Goal: Task Accomplishment & Management: Manage account settings

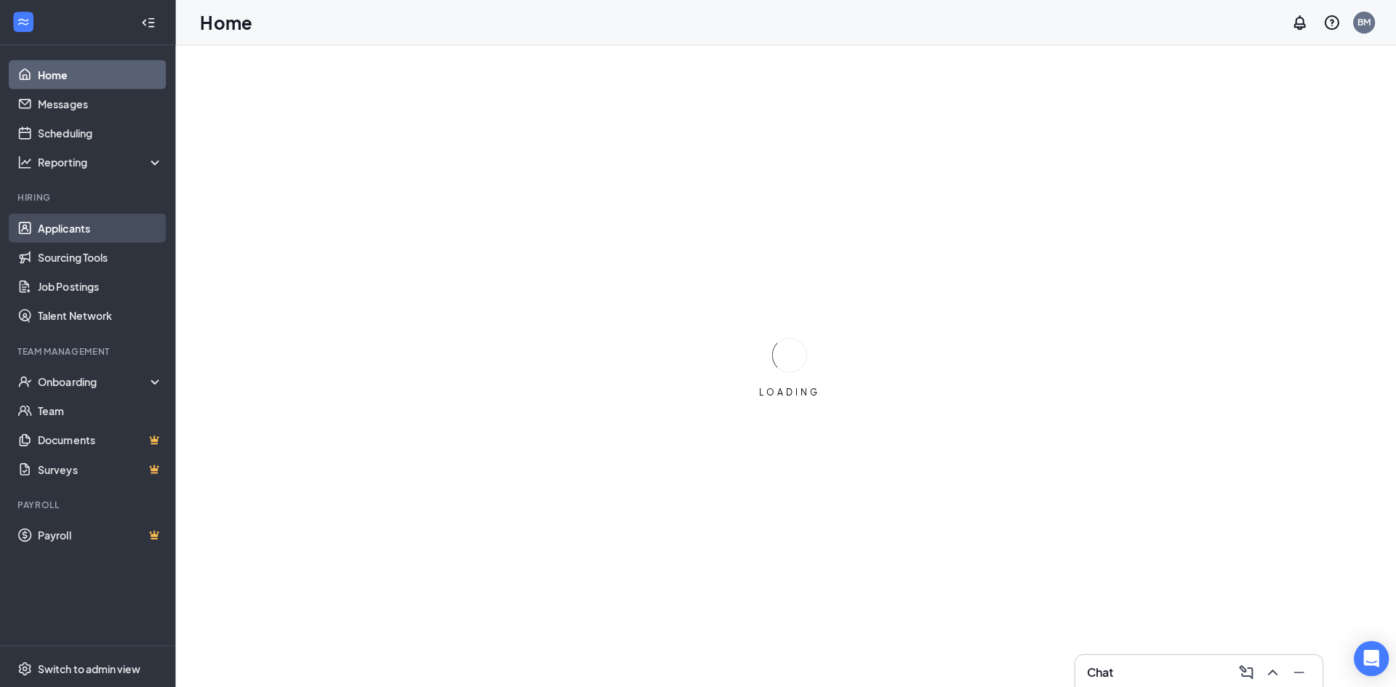
click at [89, 229] on link "Applicants" at bounding box center [100, 226] width 124 height 29
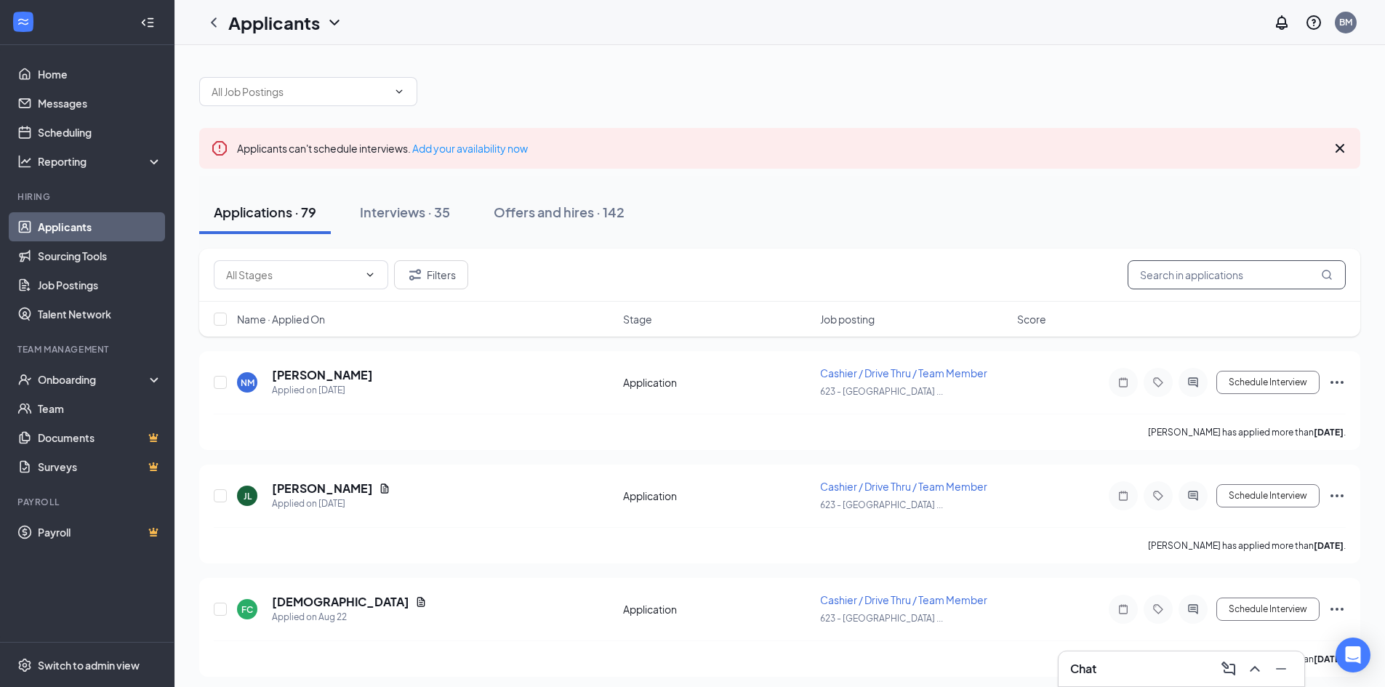
click at [1247, 271] on input "text" at bounding box center [1236, 274] width 218 height 29
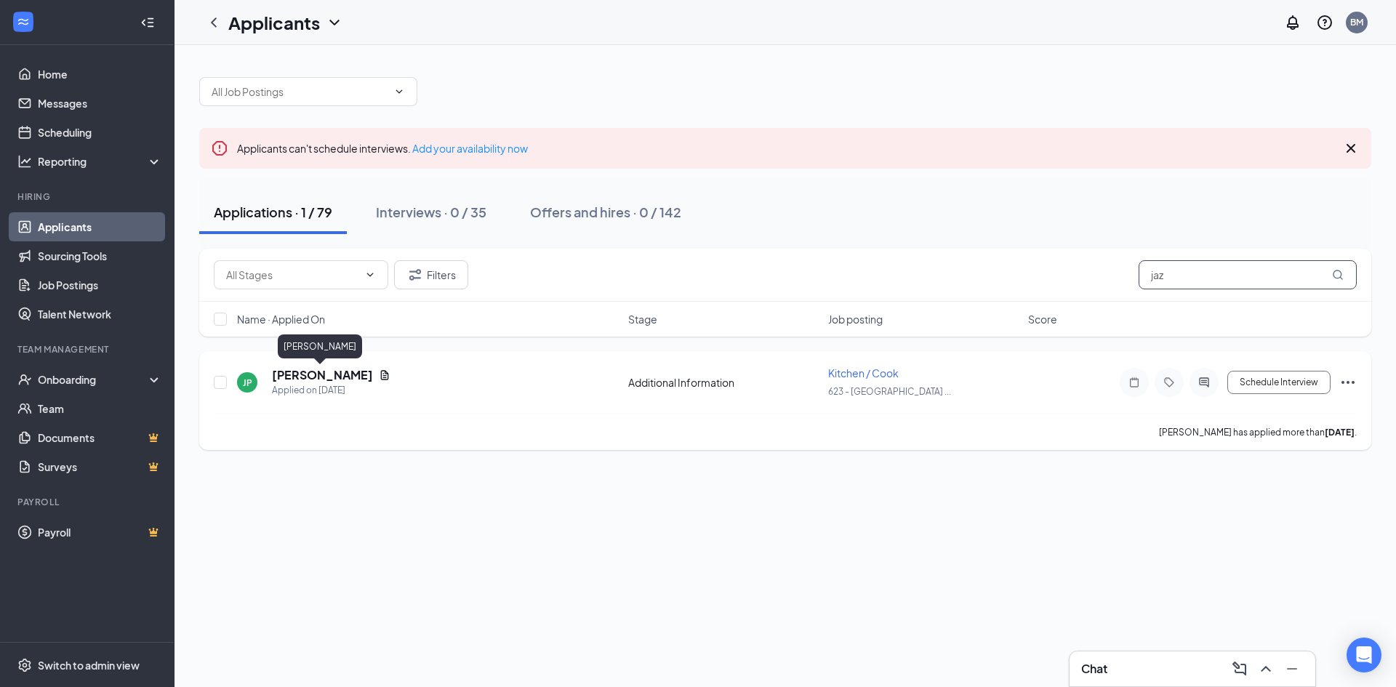
type input "jaz"
click at [347, 376] on h5 "[PERSON_NAME]" at bounding box center [322, 375] width 101 height 16
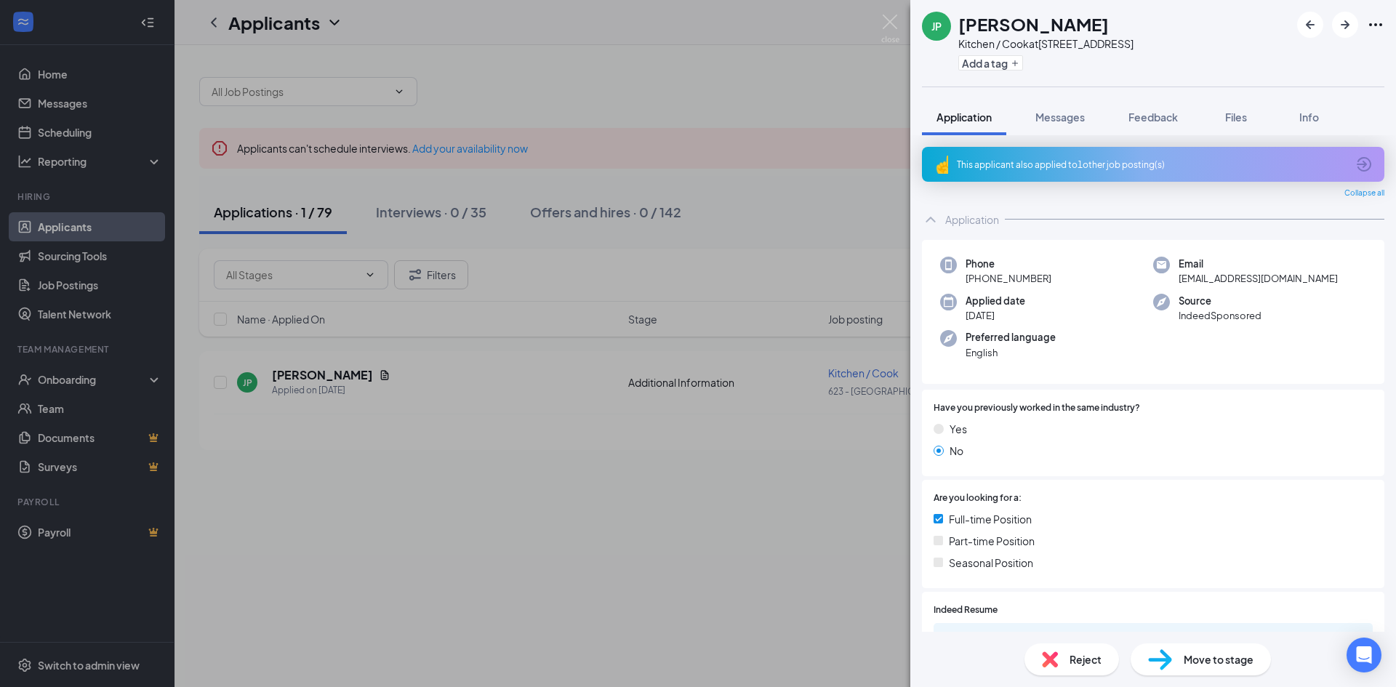
click at [817, 245] on div "JP [PERSON_NAME] Kitchen / Cook at [STREET_ADDRESS] Add a tag Application Messa…" at bounding box center [698, 343] width 1396 height 687
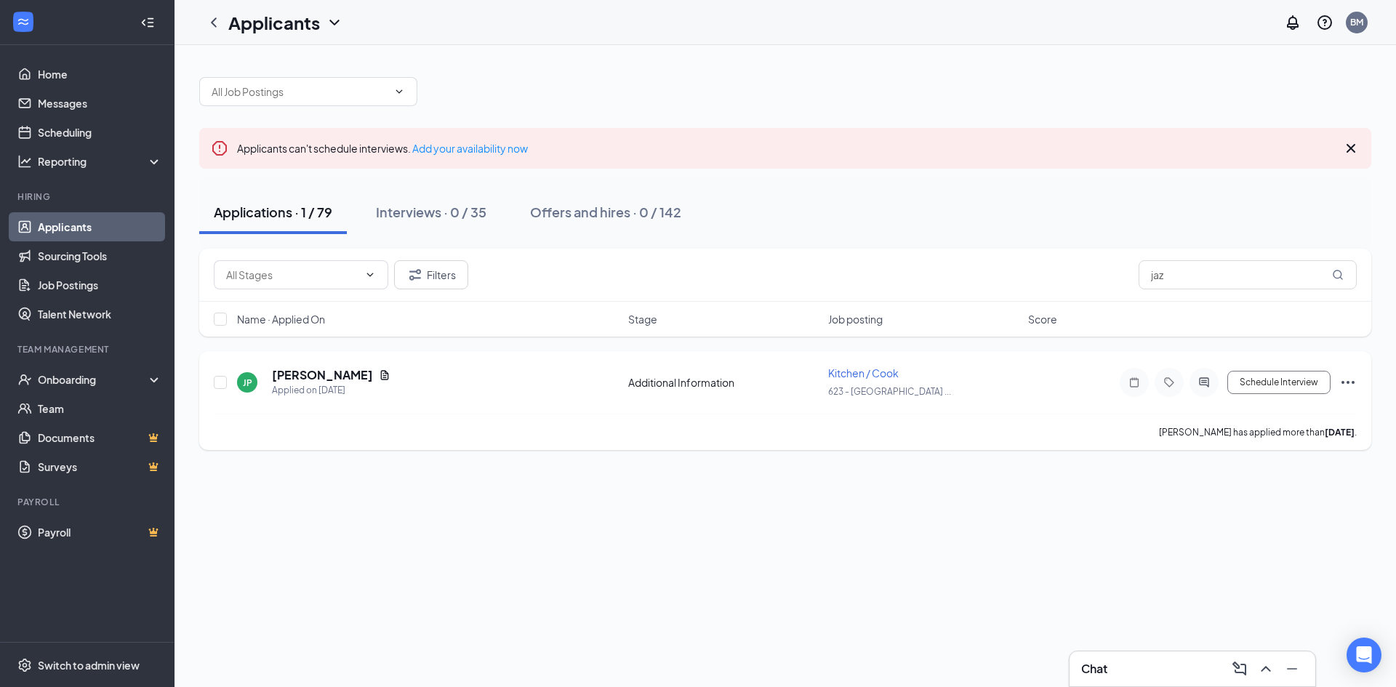
click at [379, 378] on icon "Document" at bounding box center [385, 375] width 12 height 12
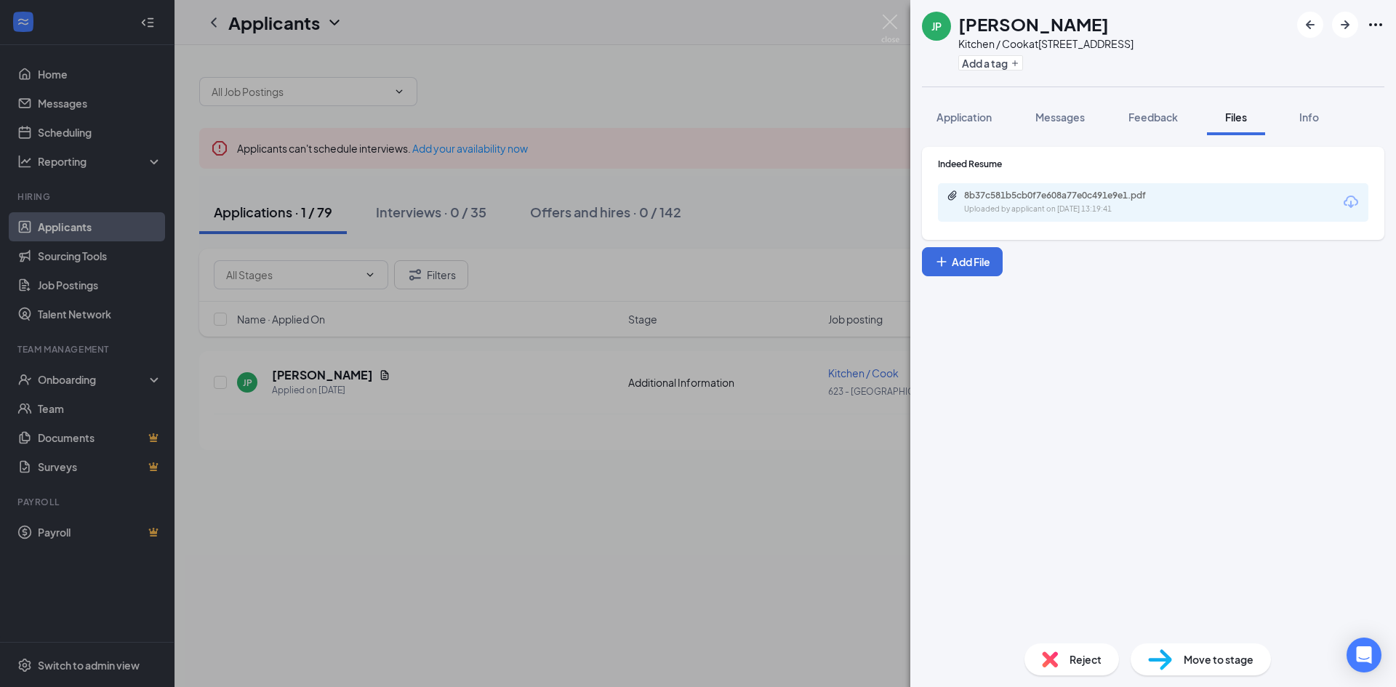
click at [1054, 205] on div "Uploaded by applicant on [DATE] 13:19:41" at bounding box center [1073, 210] width 218 height 12
click at [1026, 205] on div "Uploaded by applicant on [DATE] 13:19:41" at bounding box center [1073, 210] width 218 height 12
click at [989, 192] on div "8b37c581b5cb0f7e608a77e0c491e9e1.pdf" at bounding box center [1066, 196] width 204 height 12
click at [1099, 190] on div "8b37c581b5cb0f7e608a77e0c491e9e1.pdf" at bounding box center [1066, 196] width 204 height 12
click at [887, 25] on img at bounding box center [890, 29] width 18 height 28
